Goal: Information Seeking & Learning: Learn about a topic

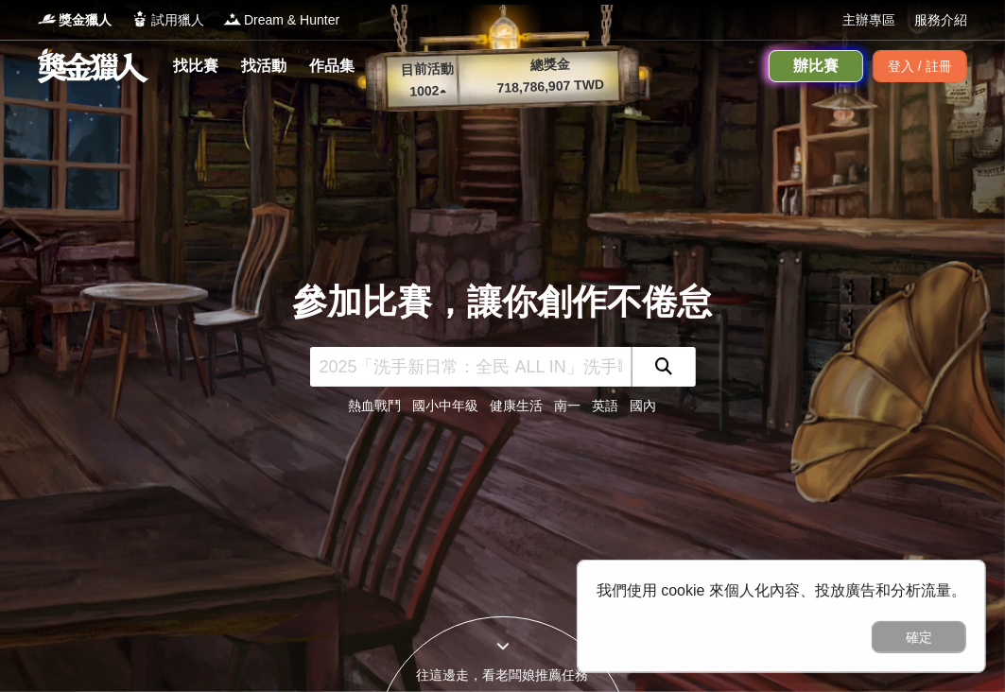
click at [805, 70] on div "辦比賽" at bounding box center [815, 66] width 95 height 32
click at [261, 69] on link "找活動" at bounding box center [263, 66] width 60 height 26
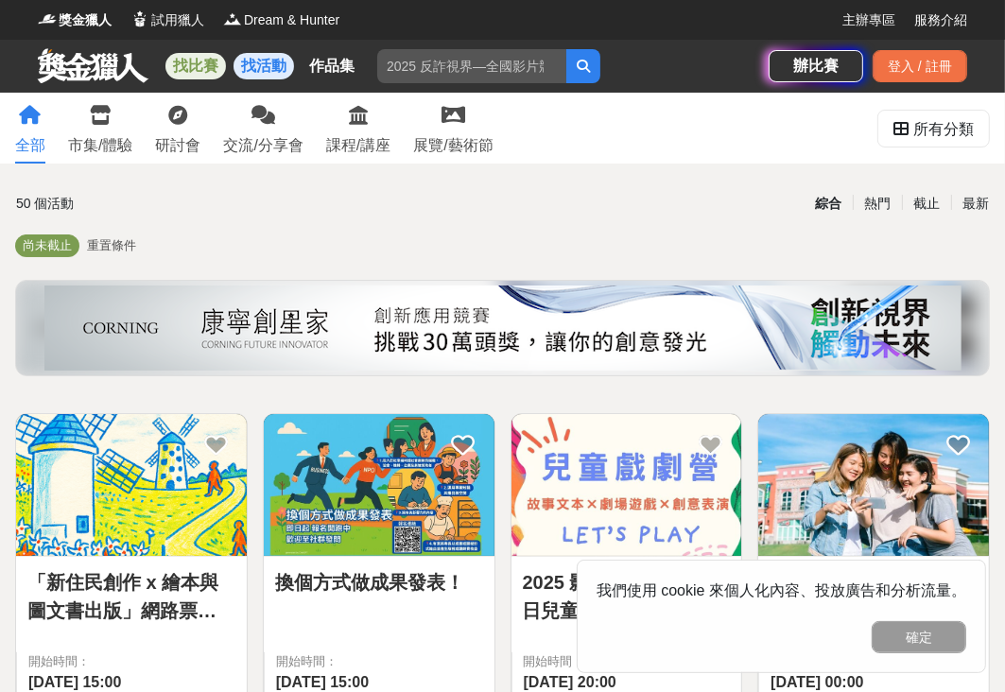
click at [211, 70] on link "找比賽" at bounding box center [195, 66] width 60 height 26
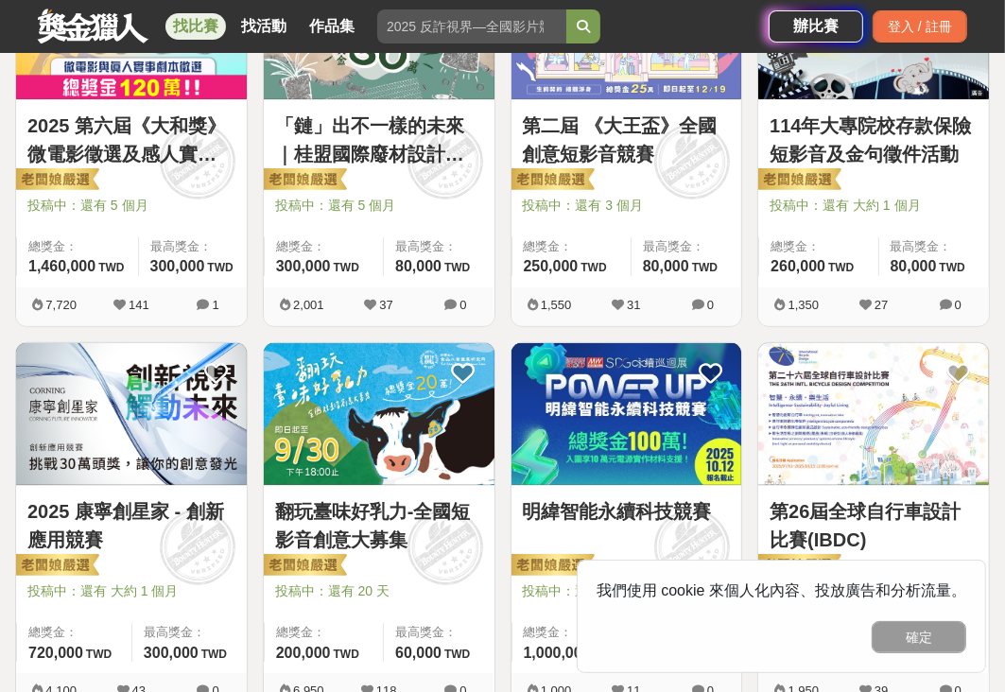
scroll to position [756, 0]
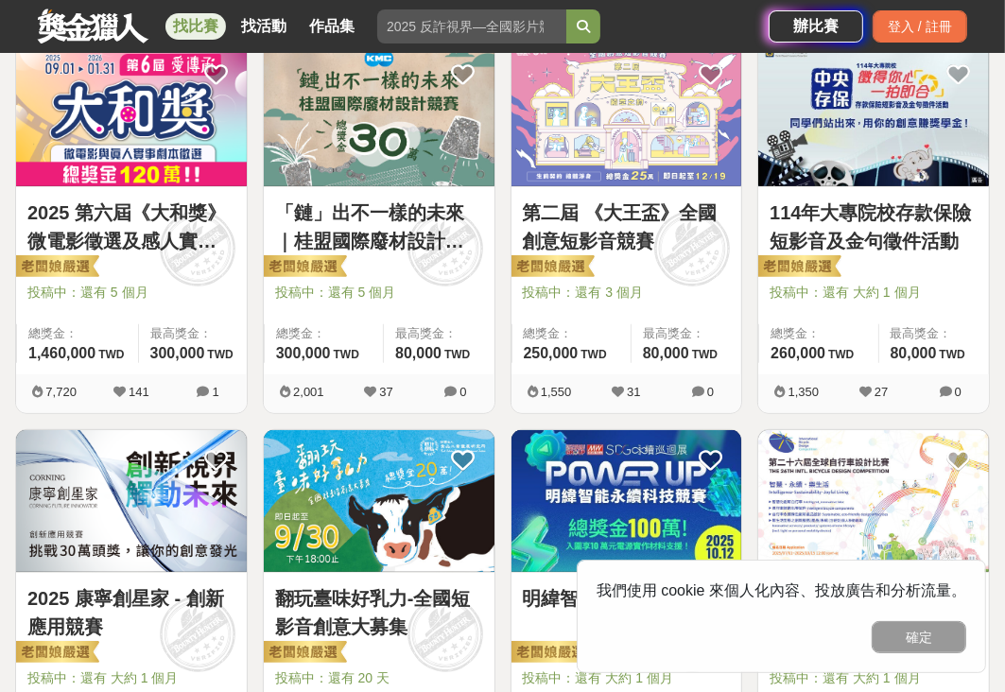
click at [631, 181] on img at bounding box center [626, 114] width 231 height 142
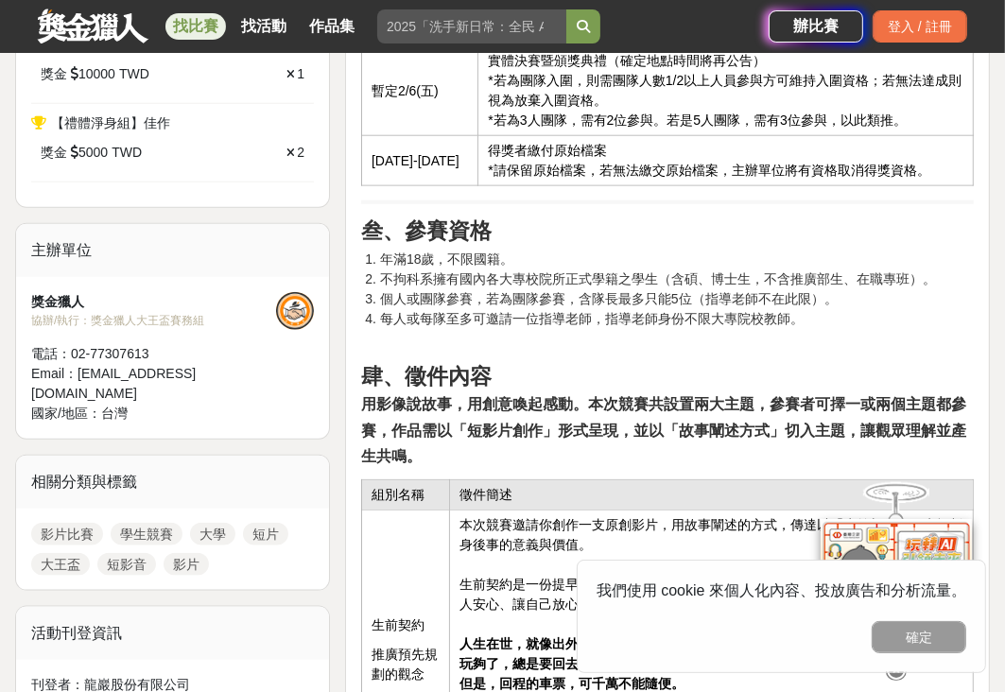
scroll to position [1323, 0]
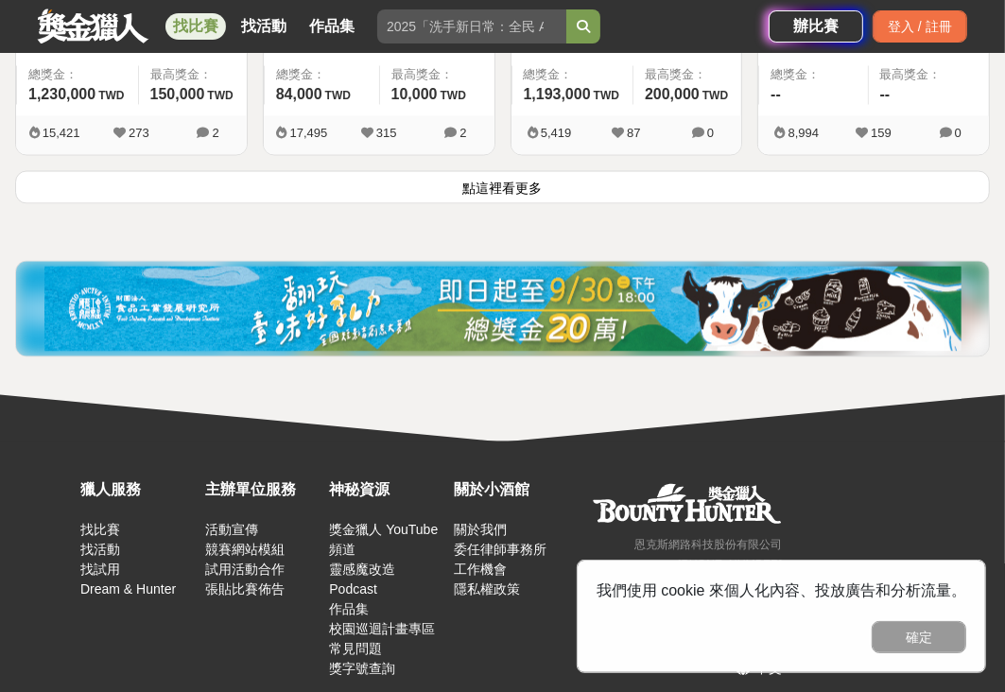
scroll to position [2571, 0]
